Goal: Complete application form: Complete application form

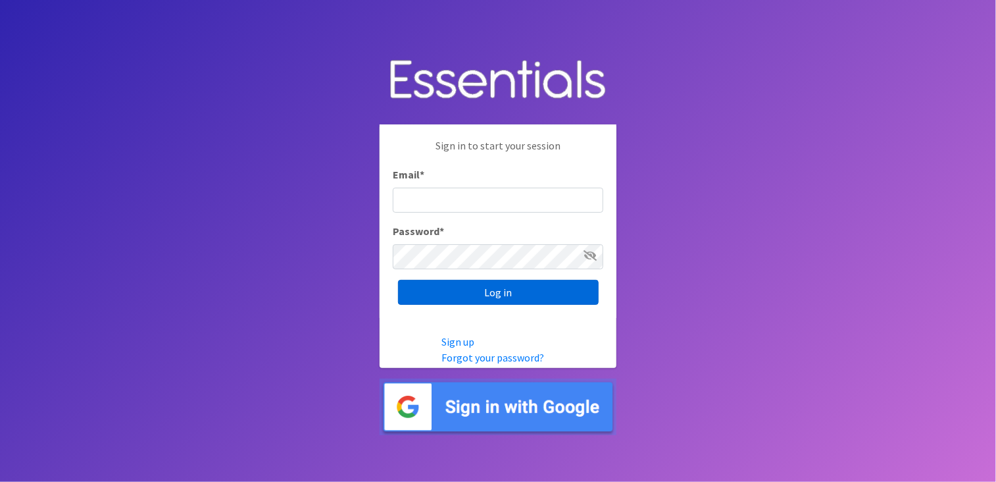
type input "[PERSON_NAME][EMAIL_ADDRESS][PERSON_NAME][DOMAIN_NAME]"
click at [500, 287] on input "Log in" at bounding box center [498, 292] width 201 height 25
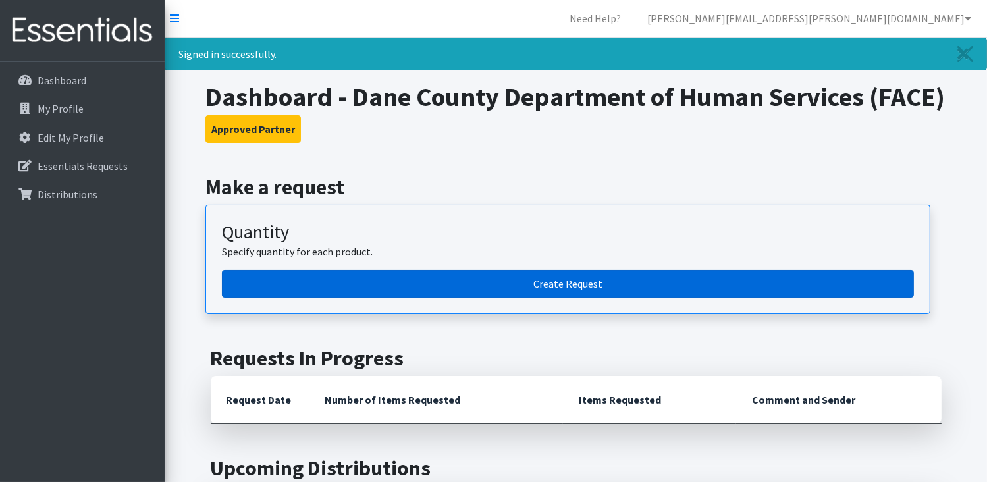
click at [548, 297] on link "Create Request" at bounding box center [568, 284] width 692 height 28
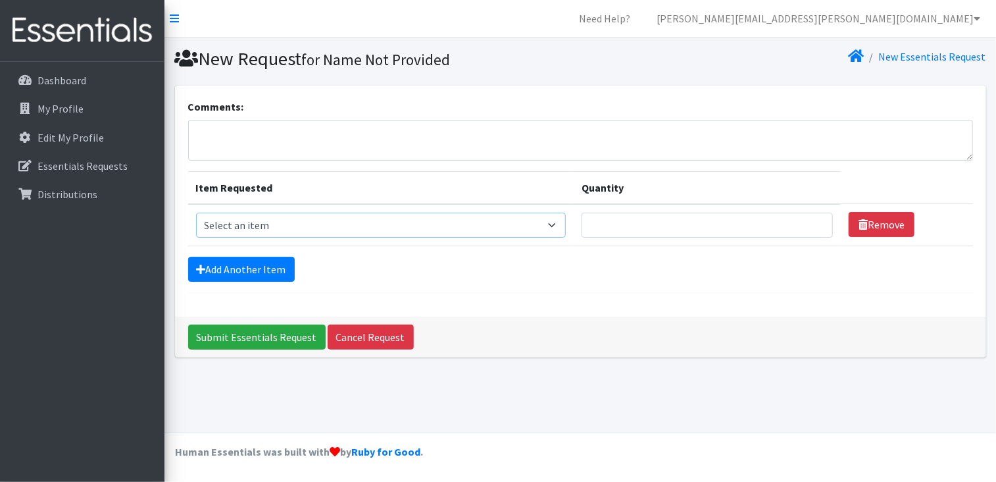
click at [333, 226] on select "Select an item Box - 2T-3T Pull-ups [200 Pull-ups/8 Packs] Box - 3T-4T Pull-ups…" at bounding box center [381, 225] width 371 height 25
select select "14400"
click at [196, 213] on select "Select an item Box - 2T-3T Pull-ups [200 Pull-ups/8 Packs] Box - 3T-4T Pull-ups…" at bounding box center [381, 225] width 371 height 25
click at [646, 223] on input "Quantity" at bounding box center [707, 225] width 251 height 25
click at [813, 222] on input "1" at bounding box center [707, 225] width 251 height 25
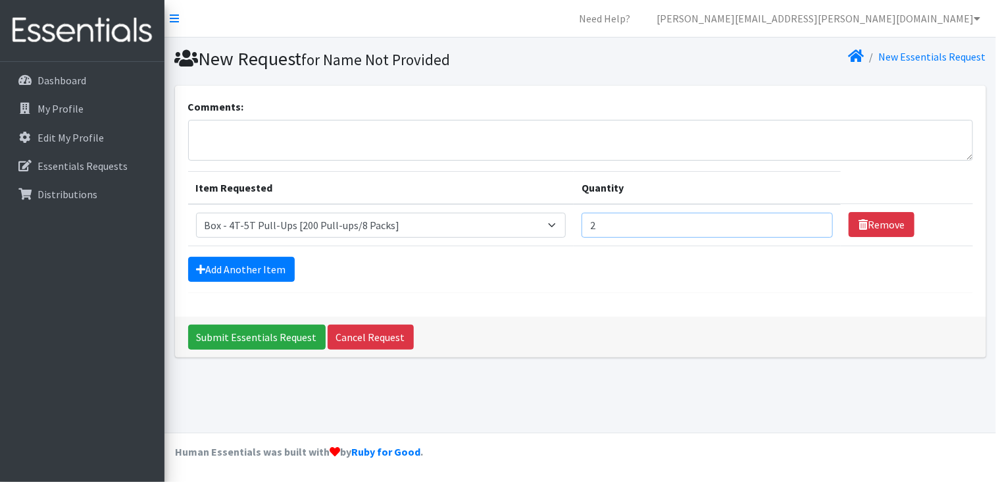
click at [813, 222] on input "2" at bounding box center [707, 225] width 251 height 25
type input "3"
click at [813, 222] on input "3" at bounding box center [707, 225] width 251 height 25
click at [274, 274] on link "Add Another Item" at bounding box center [241, 269] width 107 height 25
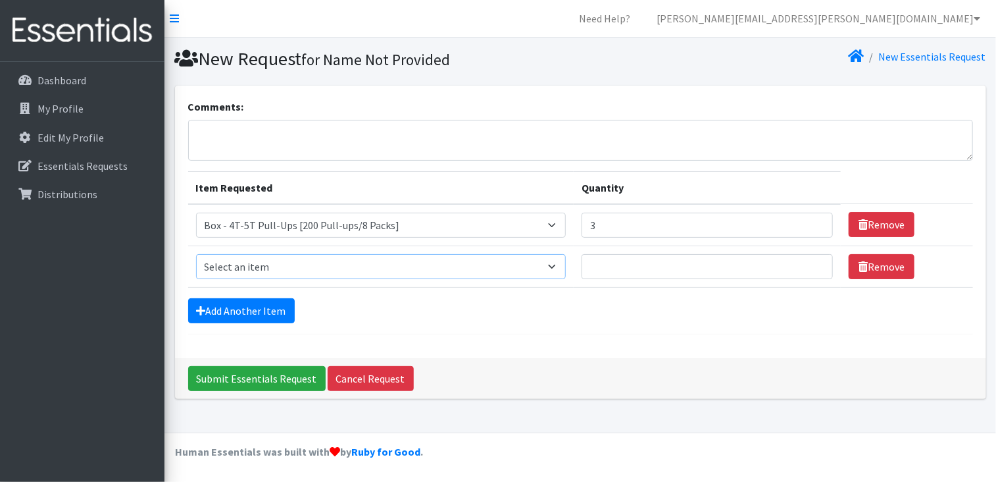
click at [563, 265] on select "Select an item Box - 2T-3T Pull-ups [200 Pull-ups/8 Packs] Box - 3T-4T Pull-ups…" at bounding box center [381, 266] width 371 height 25
select select "14395"
click at [196, 254] on select "Select an item Box - 2T-3T Pull-ups [200 Pull-ups/8 Packs] Box - 3T-4T Pull-ups…" at bounding box center [381, 266] width 371 height 25
click at [610, 257] on input "Quantity" at bounding box center [707, 266] width 251 height 25
type input "1"
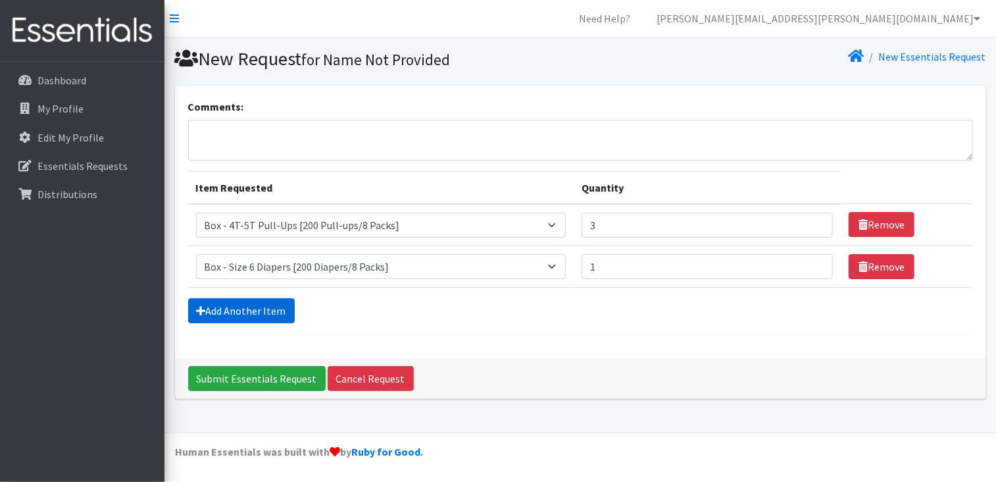
click at [275, 308] on link "Add Another Item" at bounding box center [241, 310] width 107 height 25
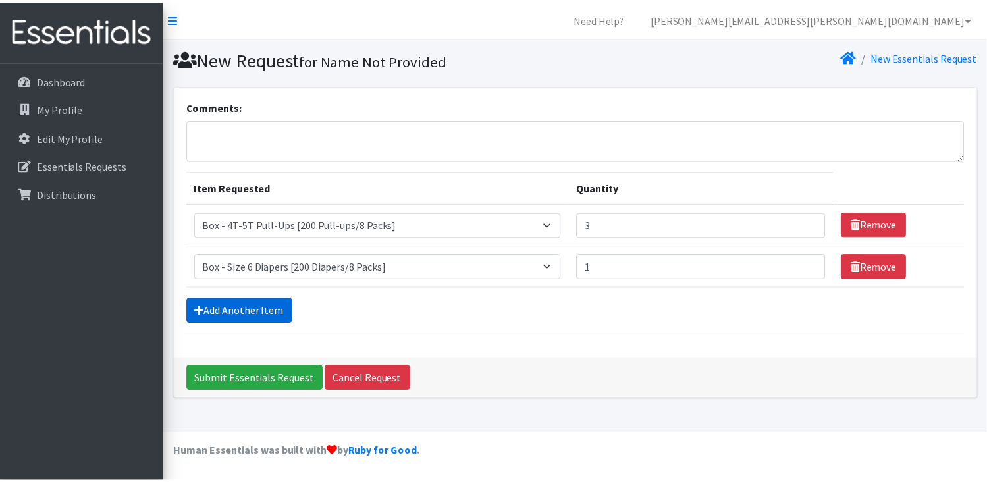
scroll to position [16, 0]
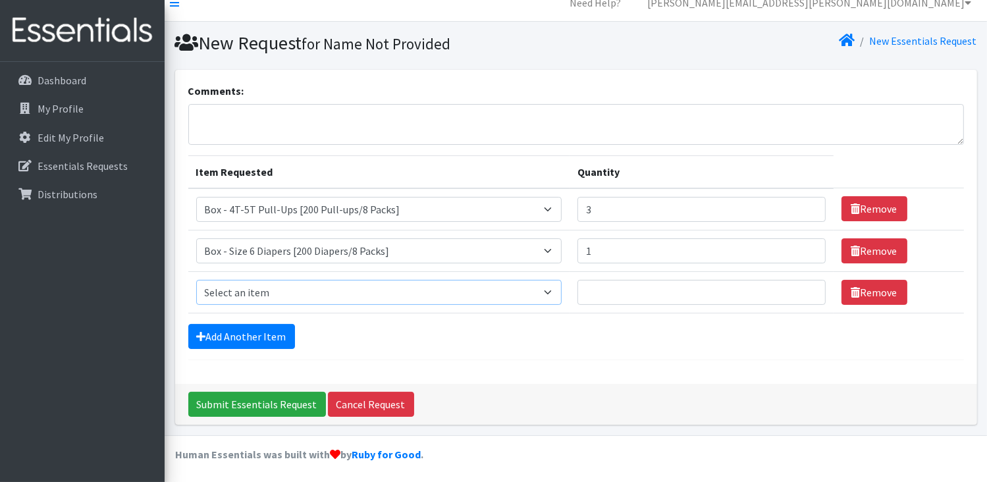
click at [555, 292] on select "Select an item Box - 2T-3T Pull-ups [200 Pull-ups/8 Packs] Box - 3T-4T Pull-ups…" at bounding box center [378, 292] width 365 height 25
select select "14394"
click at [196, 280] on select "Select an item Box - 2T-3T Pull-ups [200 Pull-ups/8 Packs] Box - 3T-4T Pull-ups…" at bounding box center [378, 292] width 365 height 25
click at [624, 290] on input "Quantity" at bounding box center [701, 292] width 248 height 25
type input "1"
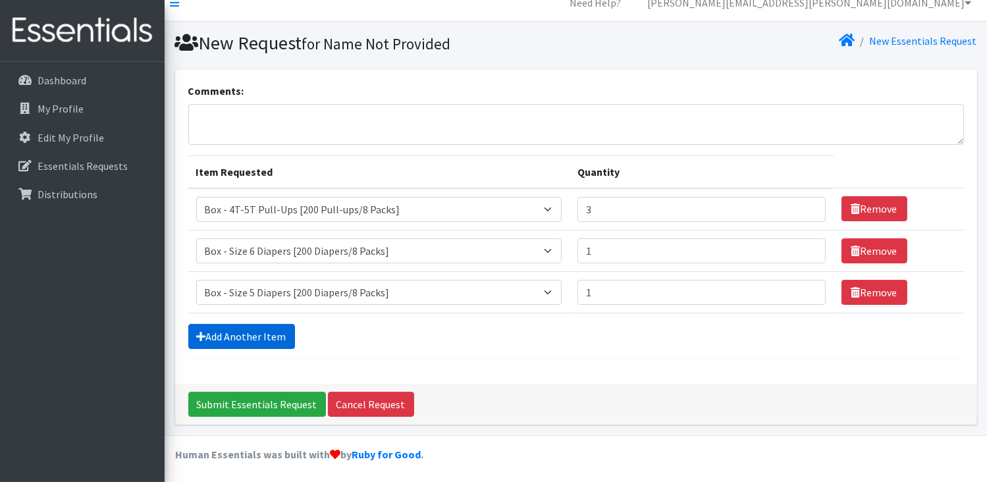
click at [267, 336] on link "Add Another Item" at bounding box center [241, 336] width 107 height 25
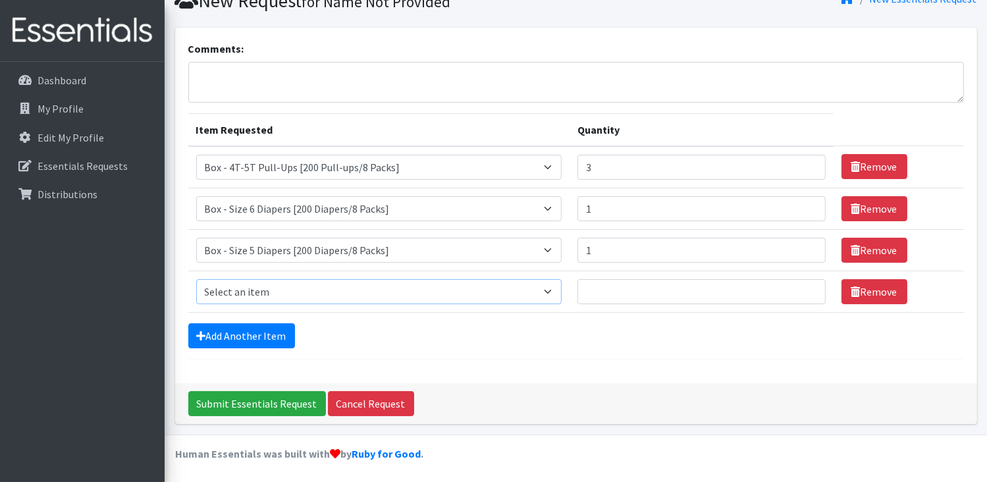
click at [359, 292] on select "Select an item Box - 2T-3T Pull-ups [200 Pull-ups/8 Packs] Box - 3T-4T Pull-ups…" at bounding box center [378, 291] width 365 height 25
select select "14401"
click at [196, 279] on select "Select an item Box - 2T-3T Pull-ups [200 Pull-ups/8 Packs] Box - 3T-4T Pull-ups…" at bounding box center [378, 291] width 365 height 25
click at [604, 288] on input "Quantity" at bounding box center [701, 291] width 248 height 25
click at [277, 328] on link "Add Another Item" at bounding box center [241, 335] width 107 height 25
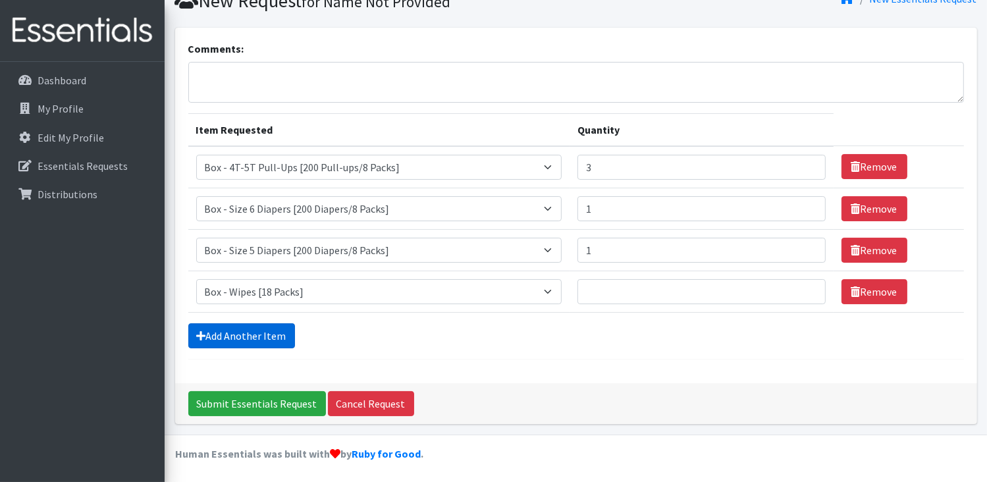
scroll to position [99, 0]
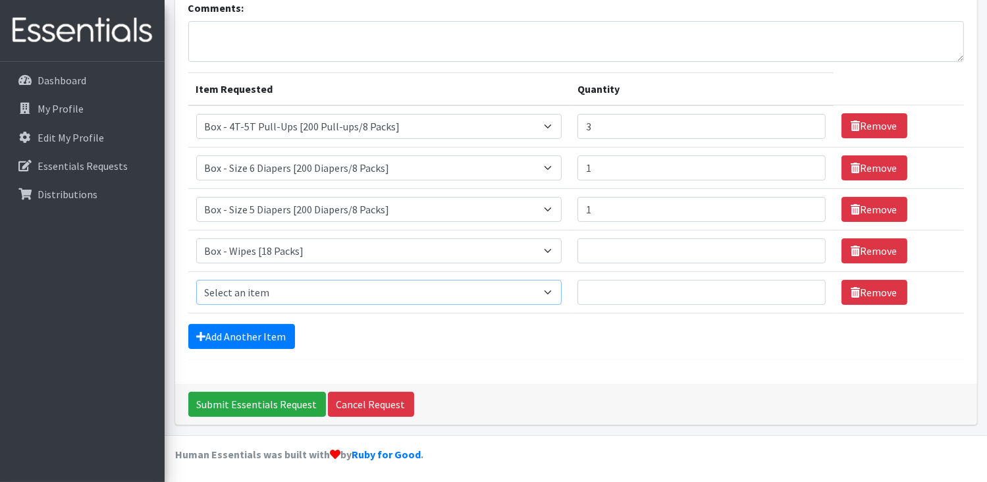
click at [286, 292] on select "Select an item Box - 2T-3T Pull-ups [200 Pull-ups/8 Packs] Box - 3T-4T Pull-ups…" at bounding box center [378, 292] width 365 height 25
select select "14396"
click at [196, 280] on select "Select an item Box - 2T-3T Pull-ups [200 Pull-ups/8 Packs] Box - 3T-4T Pull-ups…" at bounding box center [378, 292] width 365 height 25
click at [615, 288] on input "Quantity" at bounding box center [701, 292] width 248 height 25
type input "1"
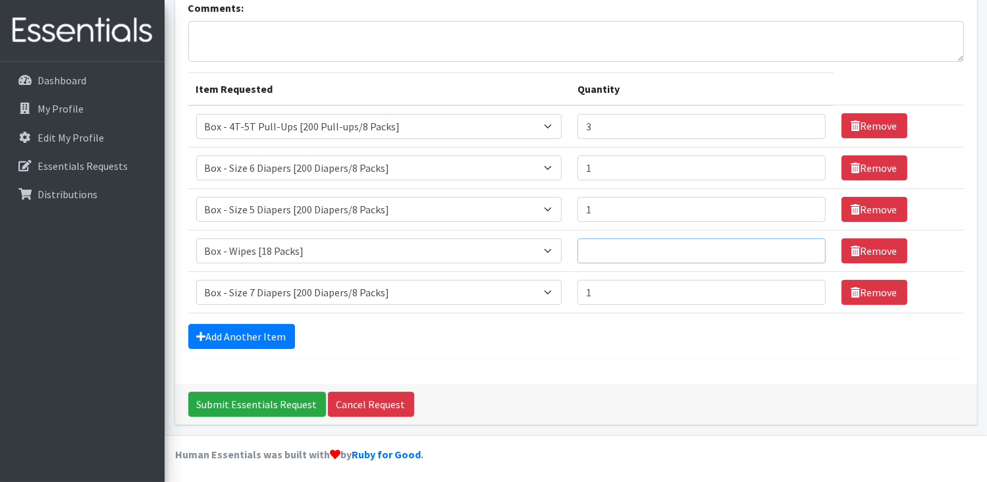
click at [613, 252] on input "Quantity" at bounding box center [701, 250] width 248 height 25
type input "3"
click at [553, 347] on form "Comments: Item Requested Quantity Item Requested Select an item Box - 2T-3T Pul…" at bounding box center [575, 180] width 775 height 360
click at [266, 403] on input "Submit Essentials Request" at bounding box center [257, 404] width 138 height 25
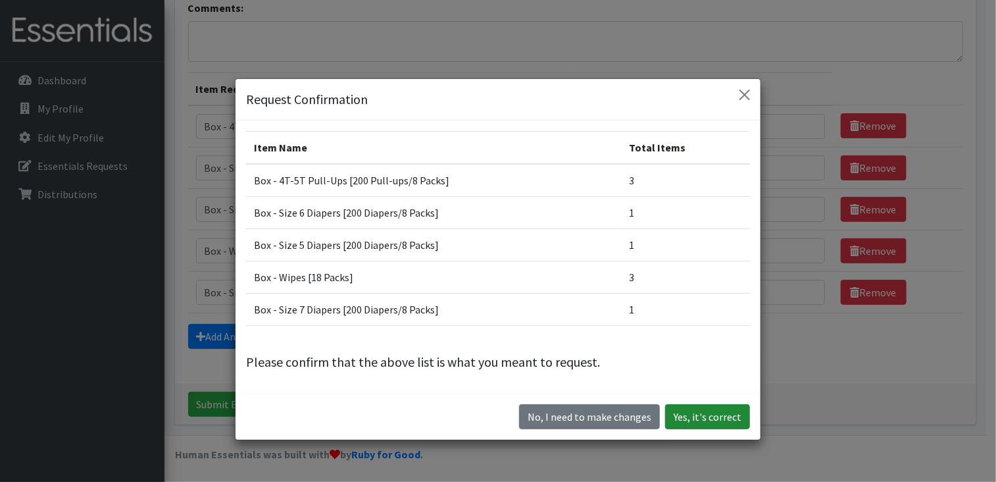
click at [700, 412] on button "Yes, it's correct" at bounding box center [707, 416] width 85 height 25
